Goal: Navigation & Orientation: Find specific page/section

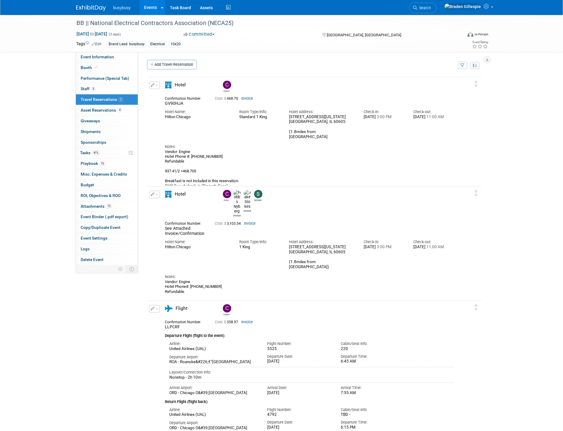
click at [94, 7] on img at bounding box center [91, 8] width 30 height 6
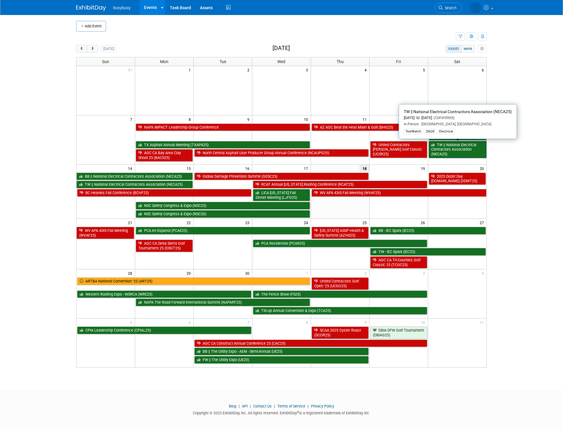
click at [475, 150] on link "TW || National Electrical Contractors Association (NECA25)" at bounding box center [458, 149] width 58 height 17
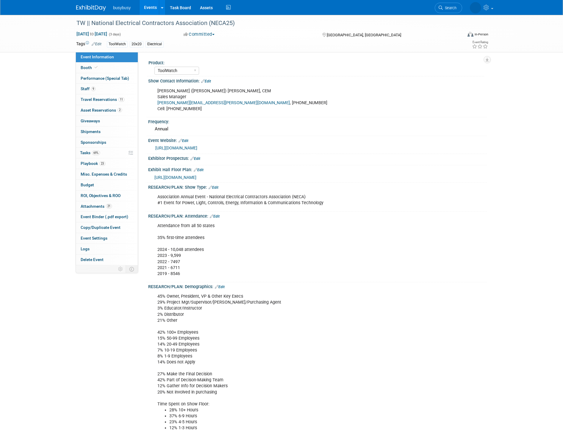
select select "ToolWatch"
click at [114, 97] on span "Travel Reservations 11" at bounding box center [103, 99] width 44 height 5
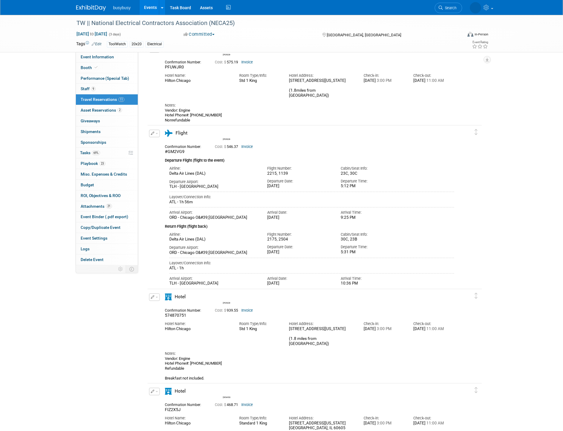
scroll to position [364, 0]
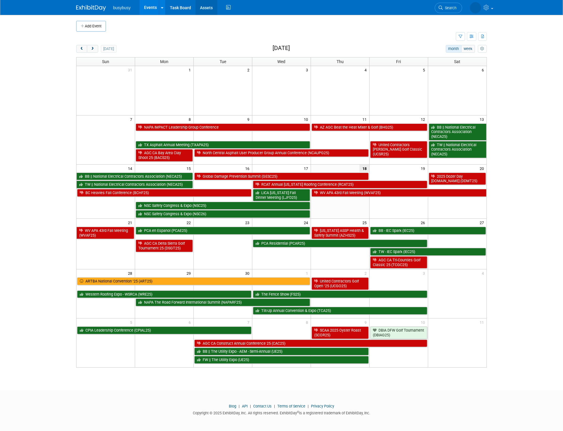
click at [207, 9] on link "Assets" at bounding box center [206, 7] width 22 height 15
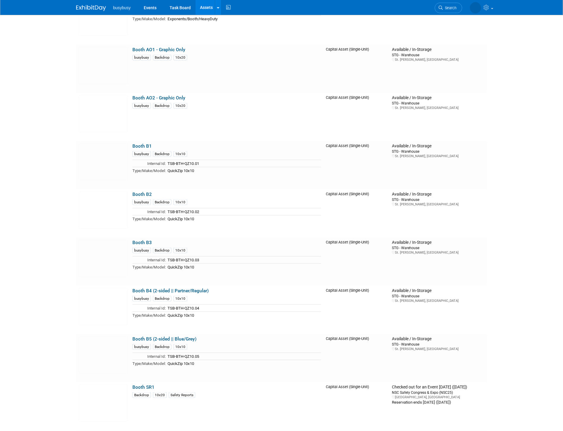
scroll to position [926, 0]
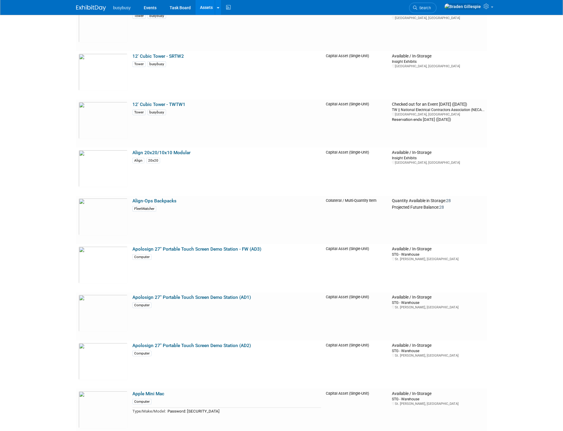
scroll to position [0, 0]
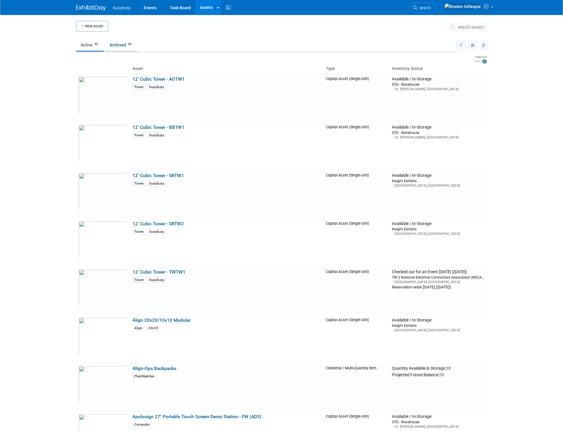
click at [129, 46] on link "Archived 80" at bounding box center [121, 44] width 32 height 11
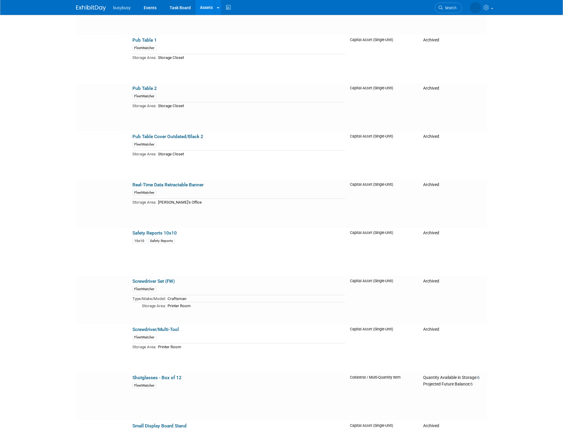
scroll to position [3173, 0]
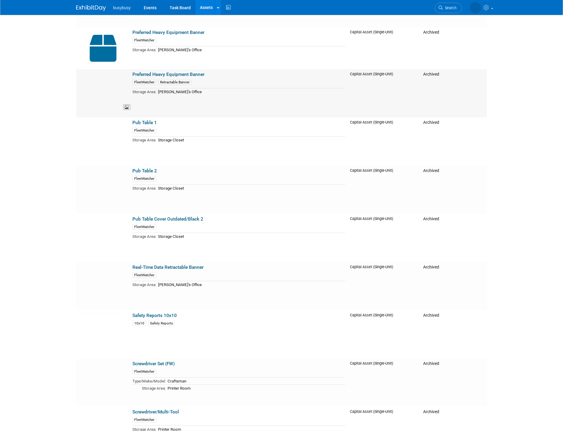
click at [108, 89] on img at bounding box center [103, 90] width 49 height 37
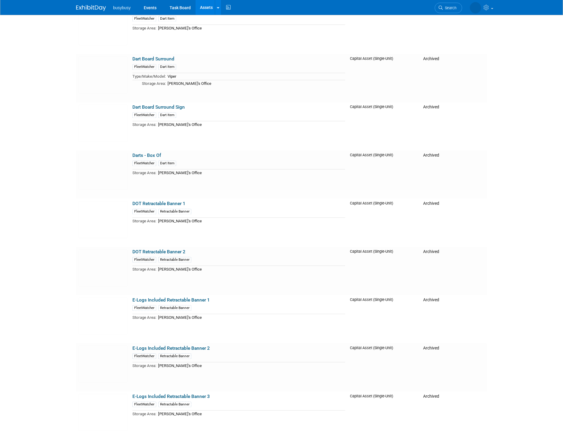
scroll to position [1307, 0]
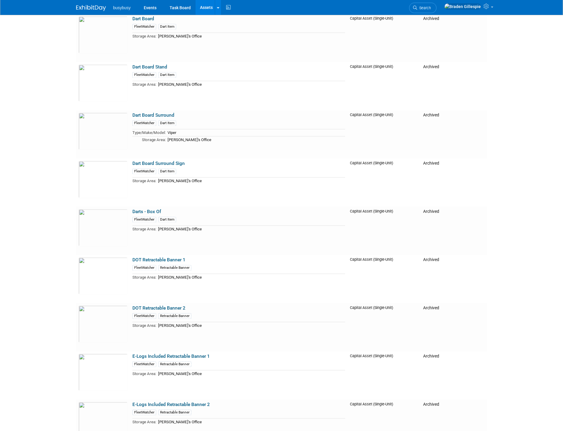
click at [90, 7] on img at bounding box center [91, 8] width 30 height 6
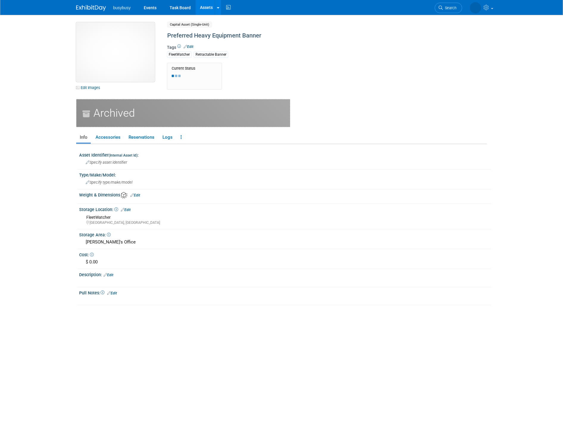
click at [121, 47] on img at bounding box center [115, 51] width 79 height 59
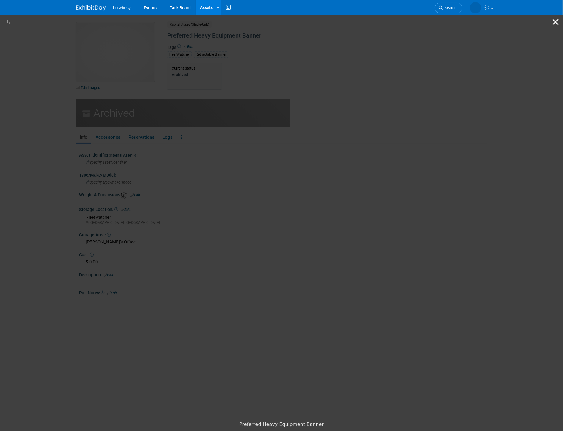
click at [556, 21] on button "Close gallery" at bounding box center [555, 22] width 15 height 14
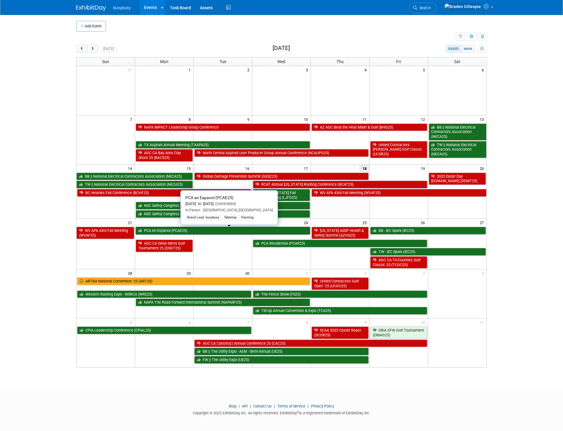
click at [261, 231] on link "PCA en Espanol (PCAE25)" at bounding box center [223, 231] width 174 height 8
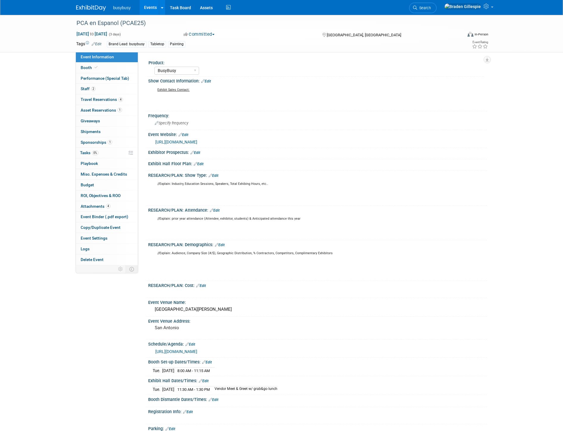
select select "BusyBusy"
